Goal: Check status: Check status

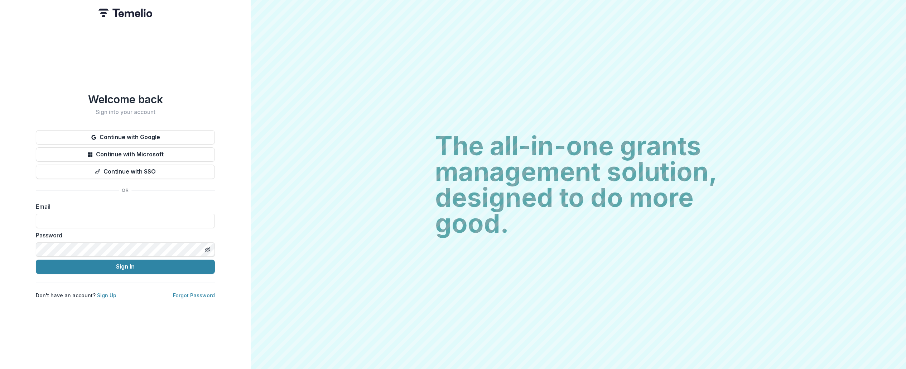
type input "**********"
click at [128, 266] on button "Sign In" at bounding box center [125, 266] width 179 height 14
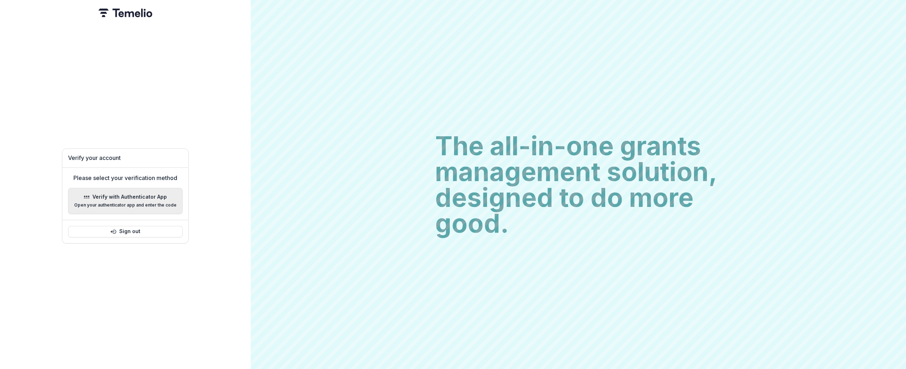
click at [124, 199] on div "Verify with Authenticator App Open your authenticator app and enter the code" at bounding box center [125, 201] width 102 height 14
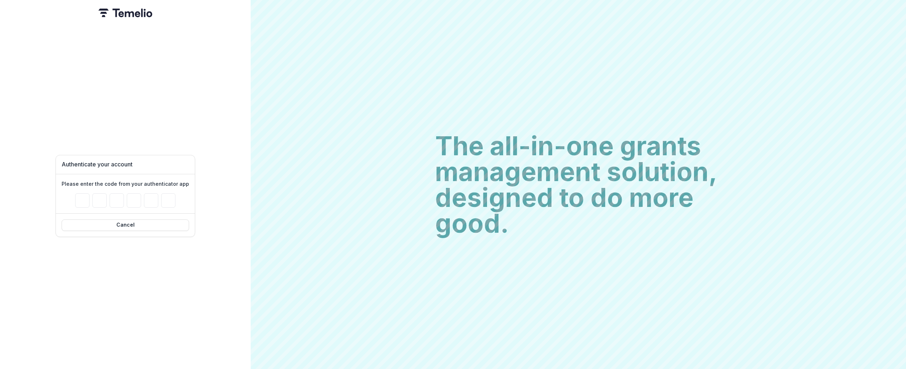
type input "*"
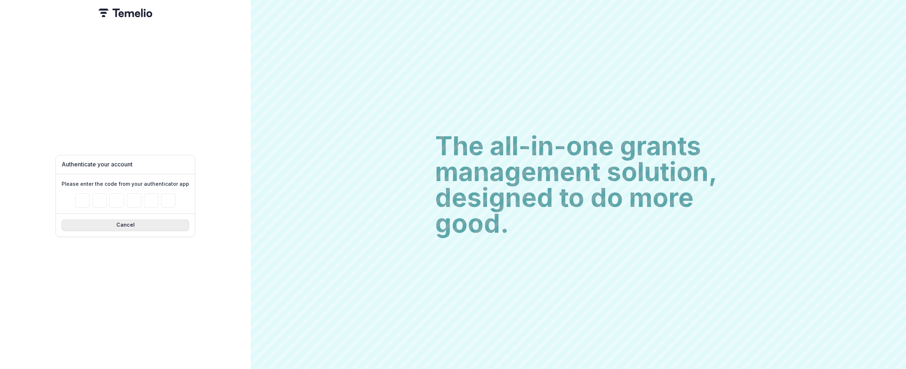
click at [115, 223] on button "Cancel" at bounding box center [126, 224] width 128 height 11
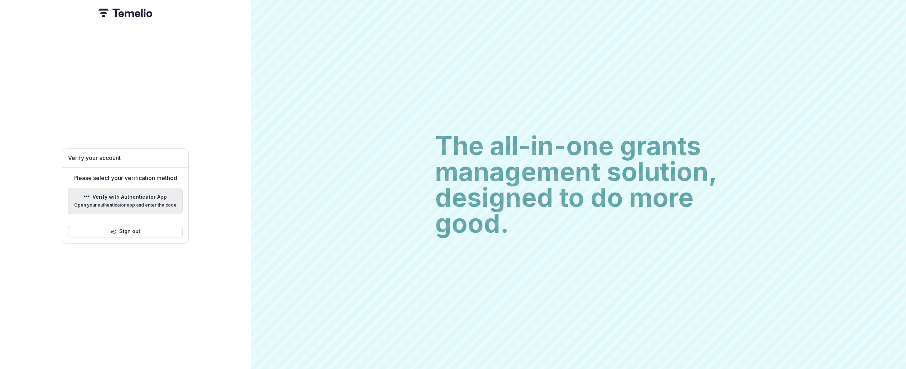
click at [139, 202] on p "Open your authenticator app and enter the code" at bounding box center [125, 204] width 102 height 5
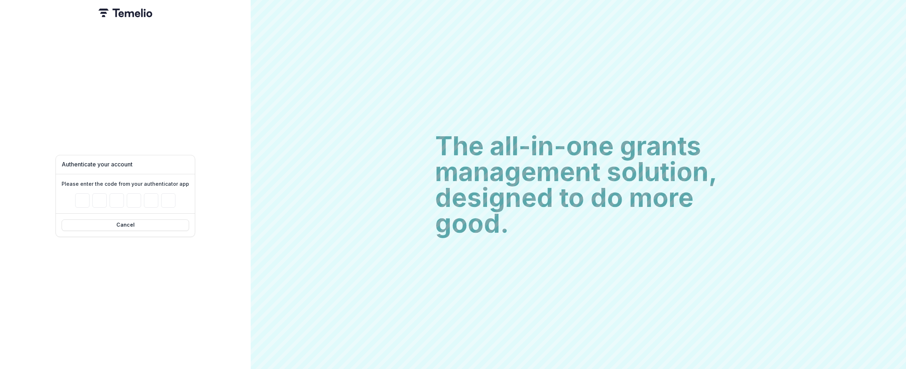
click at [232, 253] on div "Authenticate your account Please enter the code from your authenticator app Can…" at bounding box center [125, 184] width 251 height 369
click at [79, 198] on input "Please enter your pin code" at bounding box center [82, 200] width 14 height 14
type input "*"
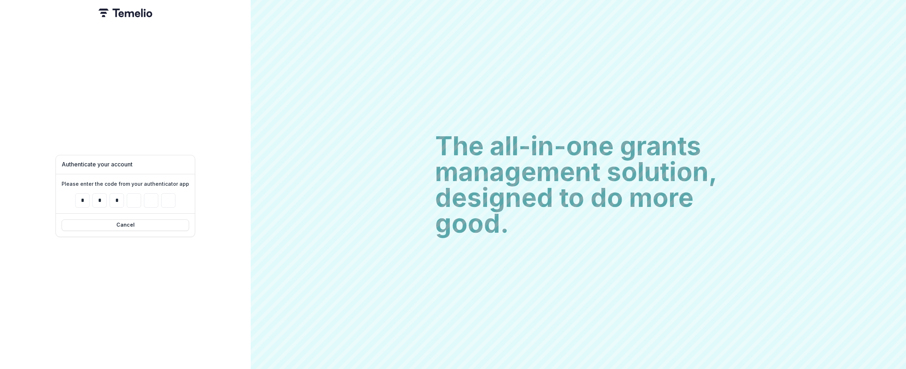
type input "*"
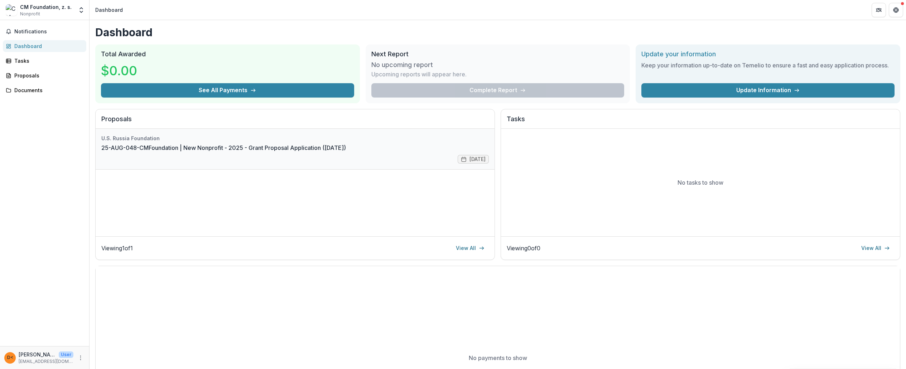
click at [198, 143] on link "25-AUG-048-CMFoundation | New Nonprofit - 2025 - Grant Proposal Application (Au…" at bounding box center [223, 147] width 245 height 9
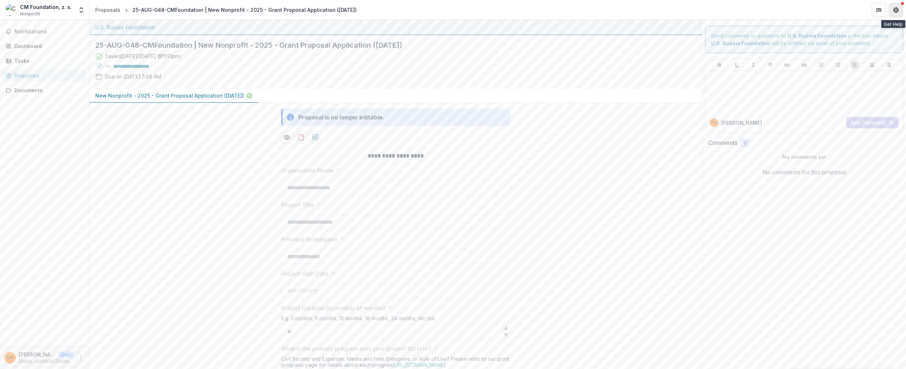
click at [896, 8] on icon "Get Help" at bounding box center [897, 8] width 2 height 1
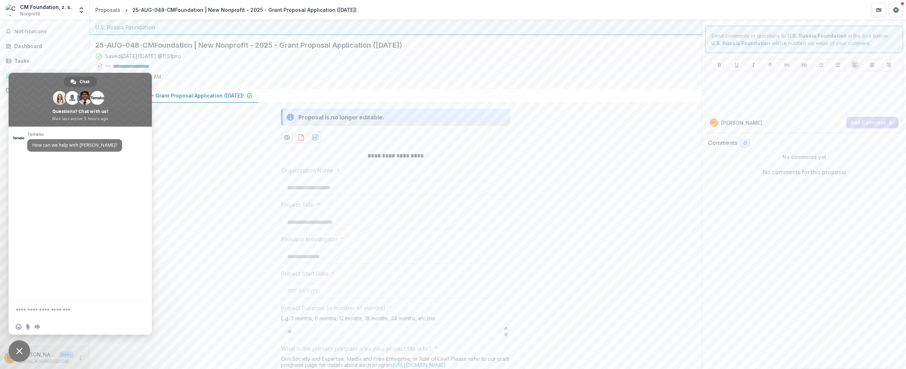
click at [744, 45] on strong "U.S. Russia Foundation" at bounding box center [740, 43] width 59 height 6
